Goal: Communication & Community: Answer question/provide support

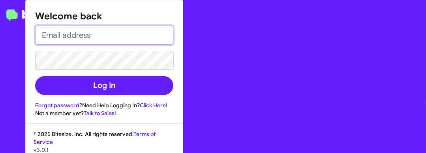
type input "KHOOPER@OURISMANCARS.COM"
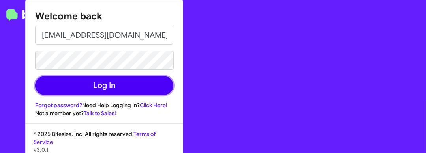
click at [117, 87] on button "Log In" at bounding box center [104, 85] width 138 height 19
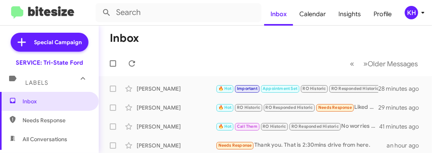
click at [156, 89] on div "[PERSON_NAME]" at bounding box center [176, 89] width 79 height 8
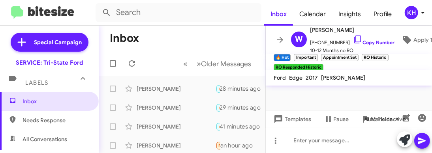
scroll to position [784, 0]
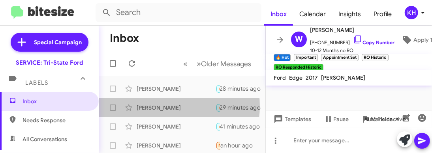
click at [147, 106] on div "[PERSON_NAME]" at bounding box center [176, 108] width 79 height 8
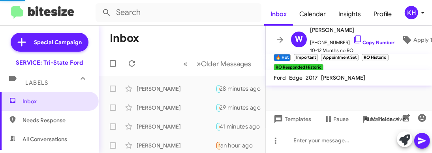
scroll to position [830, 0]
